Goal: Ask a question

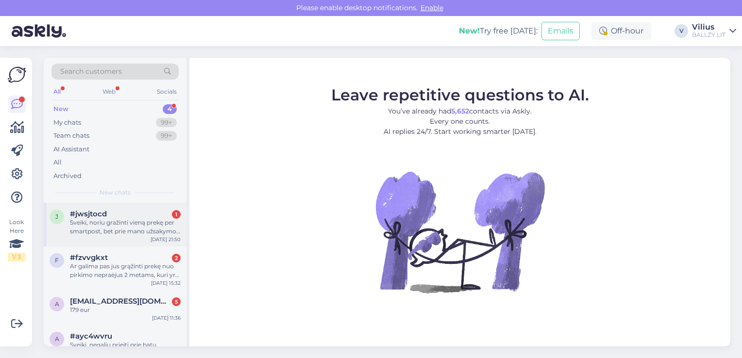
click at [147, 228] on div "Sveiki, noriu gražinti vieną prekę per smartpost, bet prie mano užsakymo nėra j…" at bounding box center [125, 226] width 111 height 17
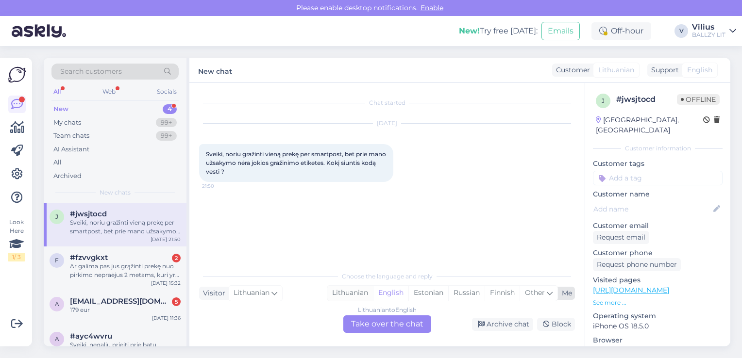
click at [331, 290] on div "Lithuanian" at bounding box center [350, 293] width 46 height 15
click at [392, 329] on div "Lithuanian to Lithuanian Take over the chat" at bounding box center [387, 323] width 88 height 17
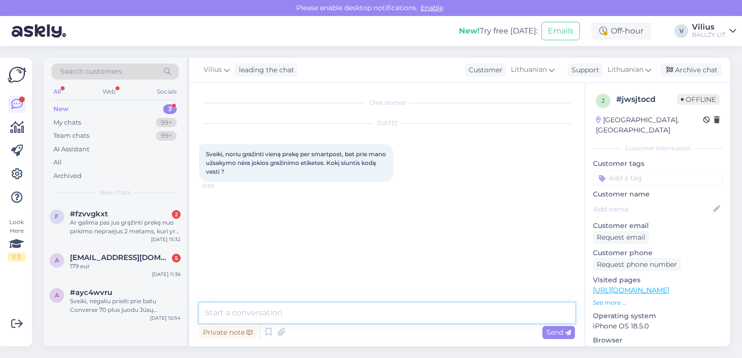
click at [357, 312] on textarea at bounding box center [387, 313] width 376 height 20
type textarea "Sveiki, nurodykite užsakymo numerį, dėkojame."
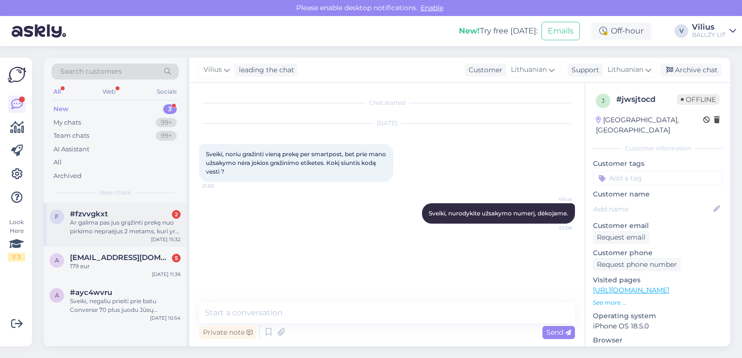
click at [118, 229] on div "Ar galima pas jus grąžinti prekę nuo pirkimo nepraėjus 2 metams, kuri yra su br…" at bounding box center [125, 226] width 111 height 17
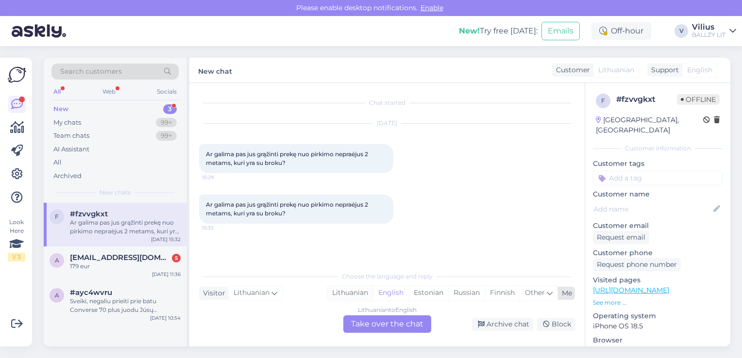
click at [356, 290] on div "Lithuanian" at bounding box center [350, 293] width 46 height 15
click at [398, 328] on div "Lithuanian to Lithuanian Take over the chat" at bounding box center [387, 323] width 88 height 17
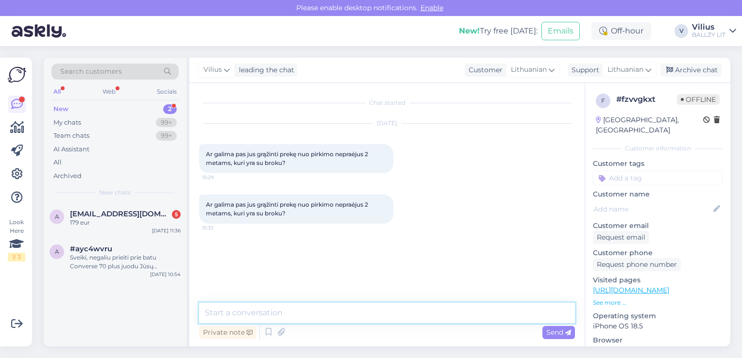
click at [369, 316] on textarea at bounding box center [387, 313] width 376 height 20
paste textarea "Laba diena, kilus abejonių dėl internetinėje parduotuvėje pirktos prekės kokybė…"
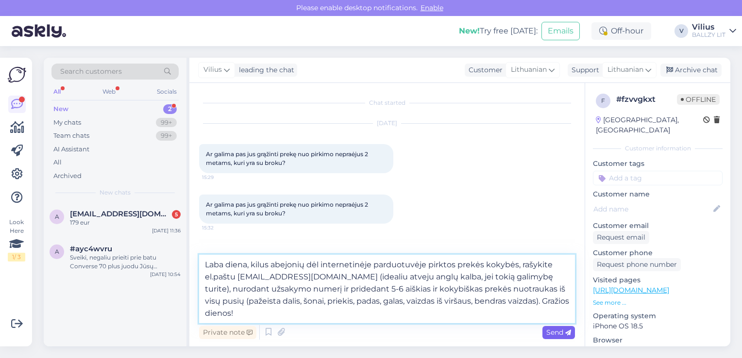
type textarea "Laba diena, kilus abejonių dėl internetinėje parduotuvėje pirktos prekės kokybė…"
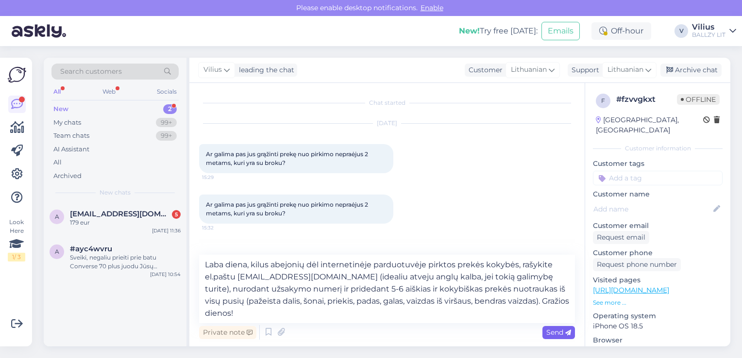
click at [558, 333] on span "Send" at bounding box center [558, 332] width 25 height 9
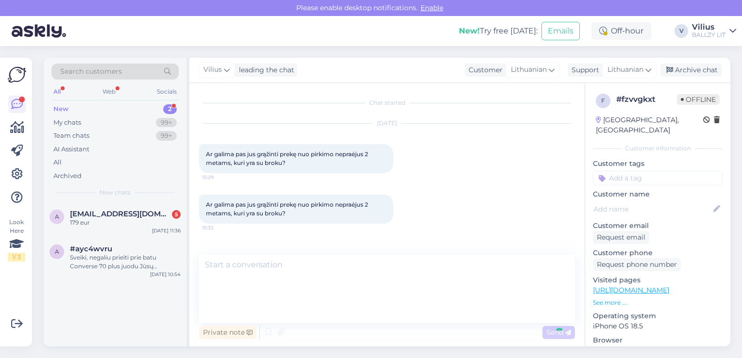
scroll to position [34, 0]
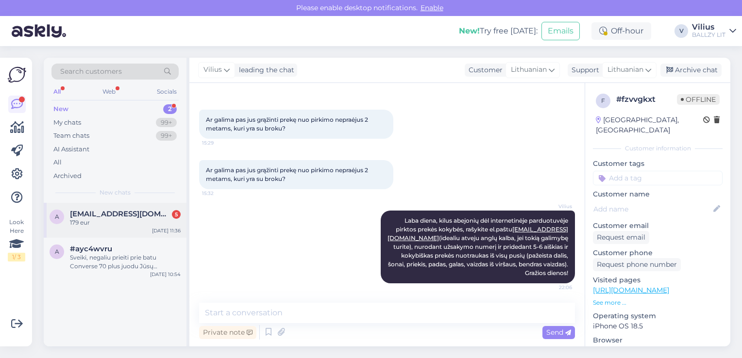
click at [133, 219] on div "179 eur" at bounding box center [125, 222] width 111 height 9
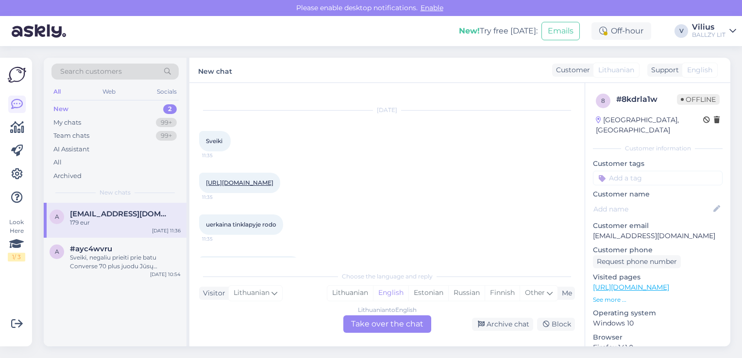
scroll to position [8, 0]
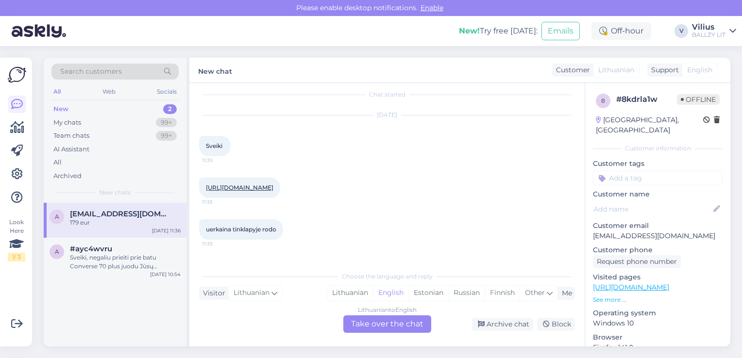
click at [273, 186] on link "[URL][DOMAIN_NAME]" at bounding box center [239, 187] width 67 height 7
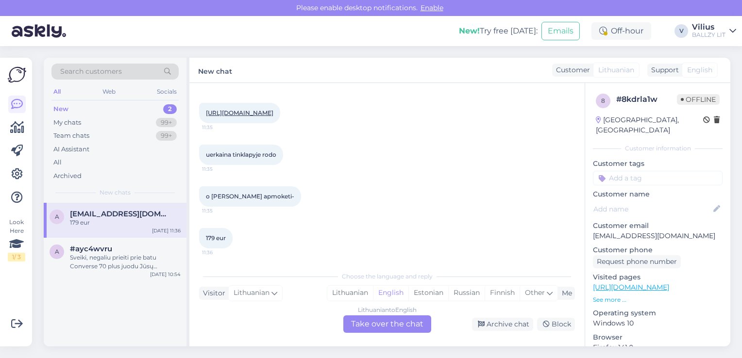
scroll to position [84, 0]
